Goal: Information Seeking & Learning: Learn about a topic

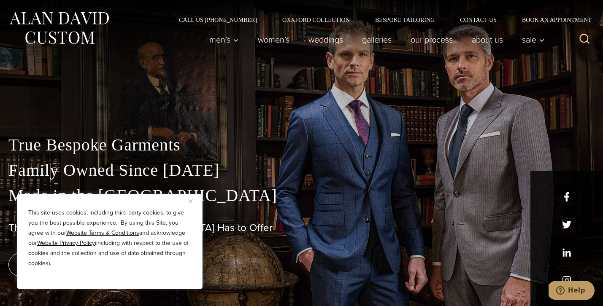
click at [189, 201] on img "Close" at bounding box center [191, 202] width 4 height 4
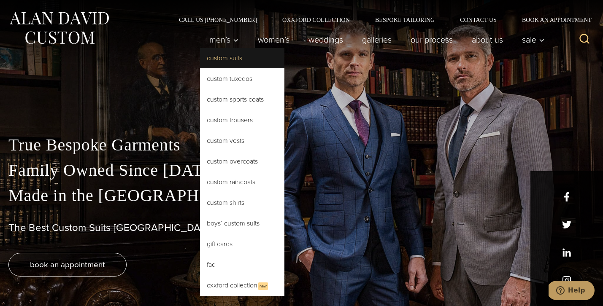
click at [220, 59] on link "Custom Suits" at bounding box center [242, 58] width 84 height 20
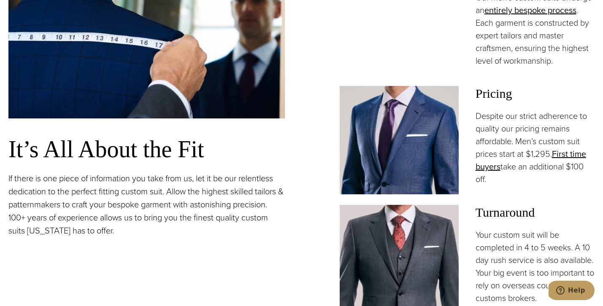
scroll to position [629, 0]
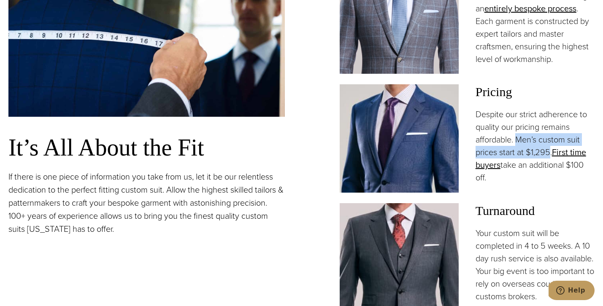
drag, startPoint x: 518, startPoint y: 140, endPoint x: 551, endPoint y: 154, distance: 35.7
click at [551, 154] on p "Despite our strict adherence to quality our pricing remains affordable. Men’s c…" at bounding box center [535, 146] width 119 height 76
click at [535, 170] on p "Despite our strict adherence to quality our pricing remains affordable. Men’s c…" at bounding box center [535, 146] width 119 height 76
drag, startPoint x: 524, startPoint y: 169, endPoint x: 550, endPoint y: 192, distance: 34.7
click at [550, 192] on div "Pricing Despite our strict adherence to quality our pricing remains affordable.…" at bounding box center [535, 138] width 119 height 108
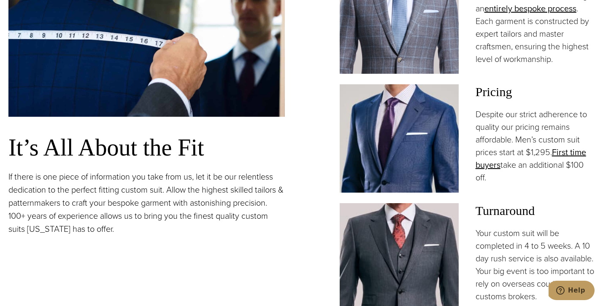
click at [550, 192] on div "Pricing Despite our strict adherence to quality our pricing remains affordable.…" at bounding box center [535, 138] width 119 height 108
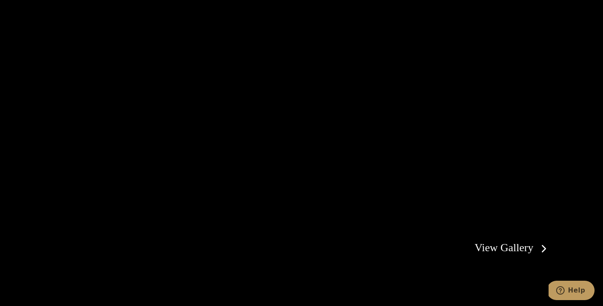
scroll to position [1519, 0]
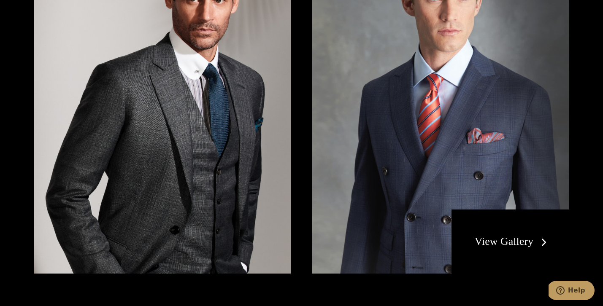
click at [522, 236] on link "View Gallery" at bounding box center [513, 242] width 76 height 12
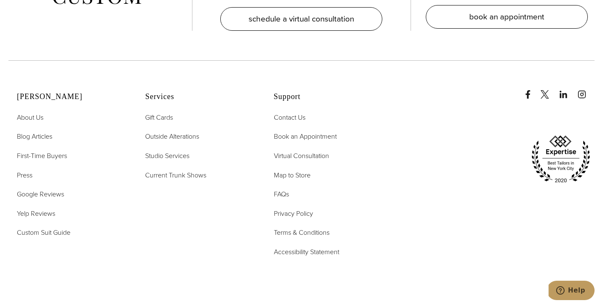
scroll to position [4139, 0]
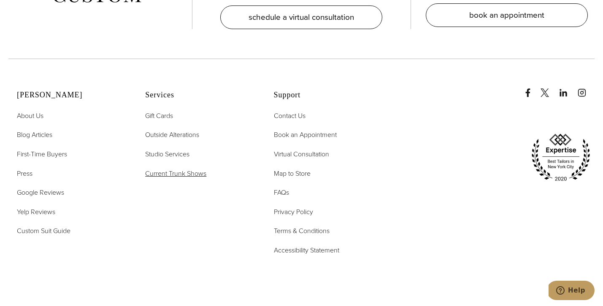
click at [181, 172] on span "Current Trunk Shows" at bounding box center [175, 174] width 61 height 10
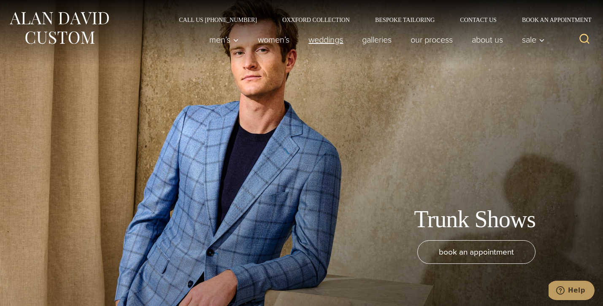
click at [326, 39] on link "weddings" at bounding box center [326, 39] width 54 height 17
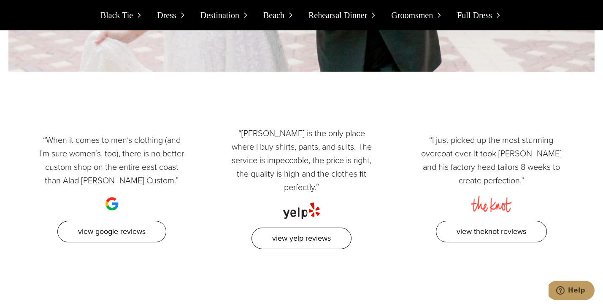
scroll to position [7742, 0]
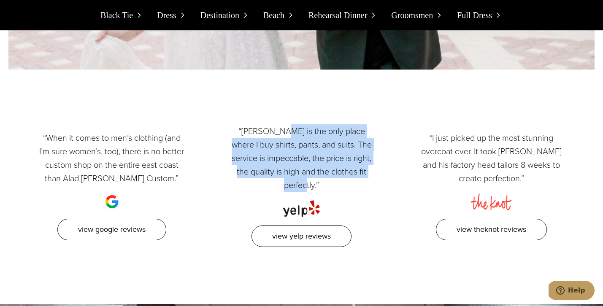
drag, startPoint x: 268, startPoint y: 92, endPoint x: 362, endPoint y: 133, distance: 102.7
click at [362, 133] on p "“[PERSON_NAME] is the only place where I buy shirts, pants, and suits. The serv…" at bounding box center [302, 159] width 148 height 68
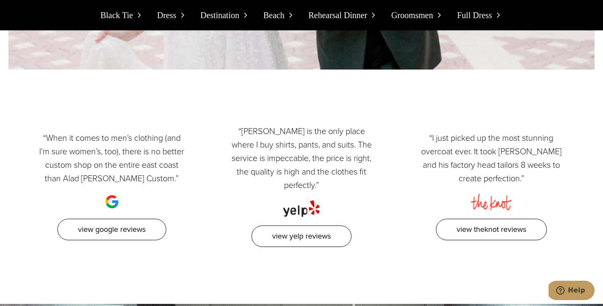
click at [362, 133] on p "“[PERSON_NAME] is the only place where I buy shirts, pants, and suits. The serv…" at bounding box center [302, 159] width 148 height 68
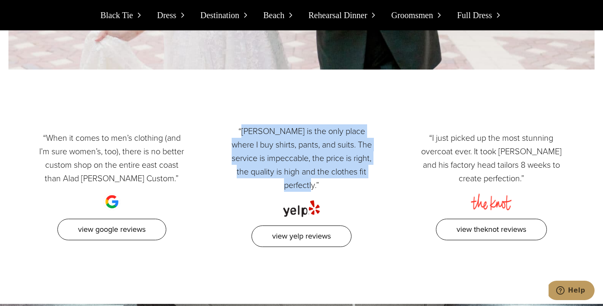
drag, startPoint x: 230, startPoint y: 92, endPoint x: 378, endPoint y: 144, distance: 156.9
click at [378, 144] on div "“Alan David is the only place where I buy shirts, pants, and suits. The service…" at bounding box center [302, 186] width 190 height 123
click at [209, 231] on div "“When it comes to men’s clothing (and I’m sure women’s, too), there is no bette…" at bounding box center [301, 187] width 603 height 201
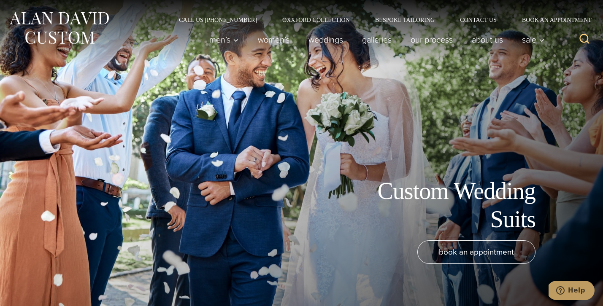
scroll to position [0, 0]
click at [398, 21] on link "Bespoke Tailoring" at bounding box center [405, 20] width 85 height 6
